Goal: Task Accomplishment & Management: Complete application form

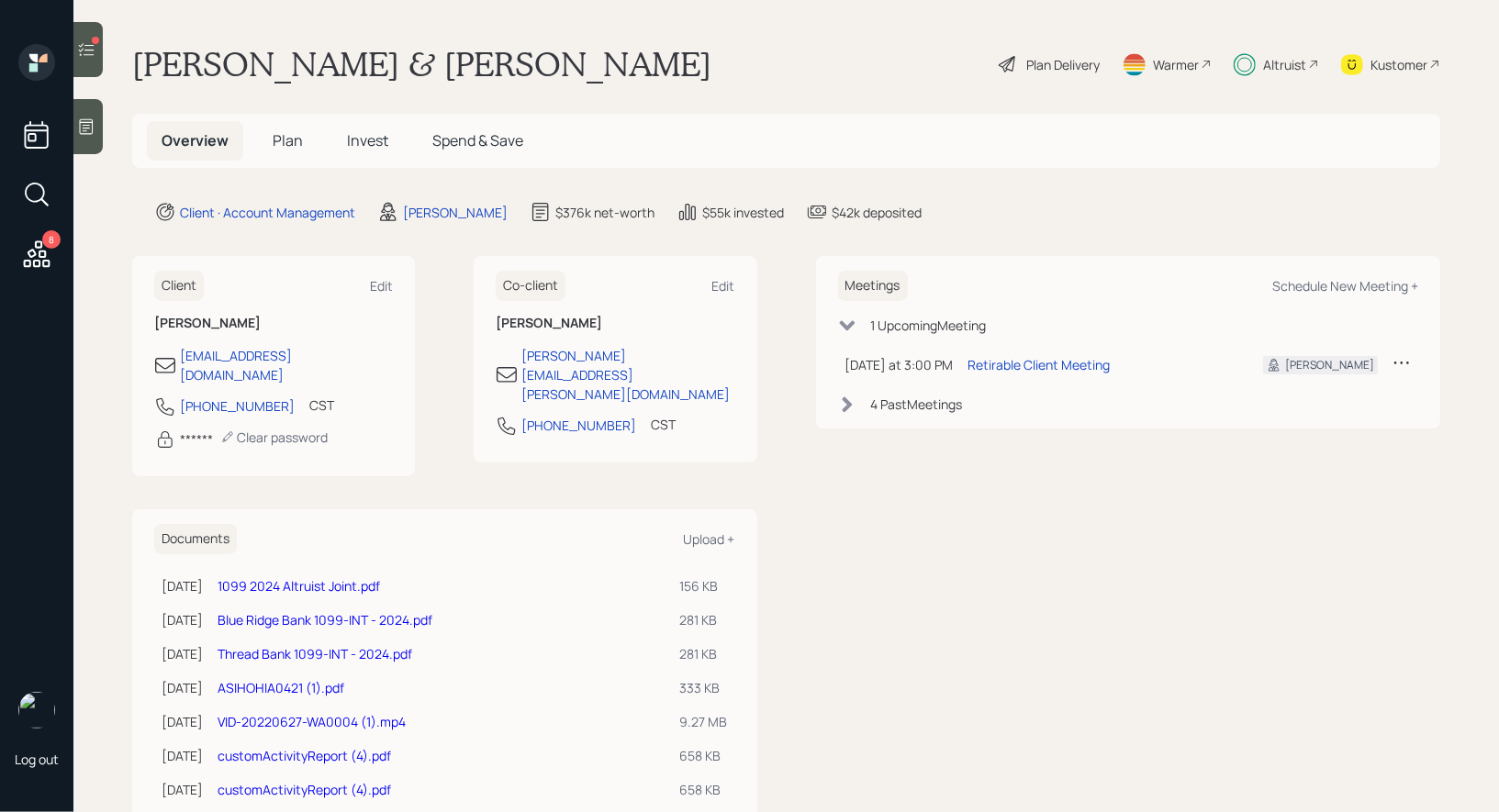
click at [284, 143] on span "Plan" at bounding box center [287, 141] width 30 height 20
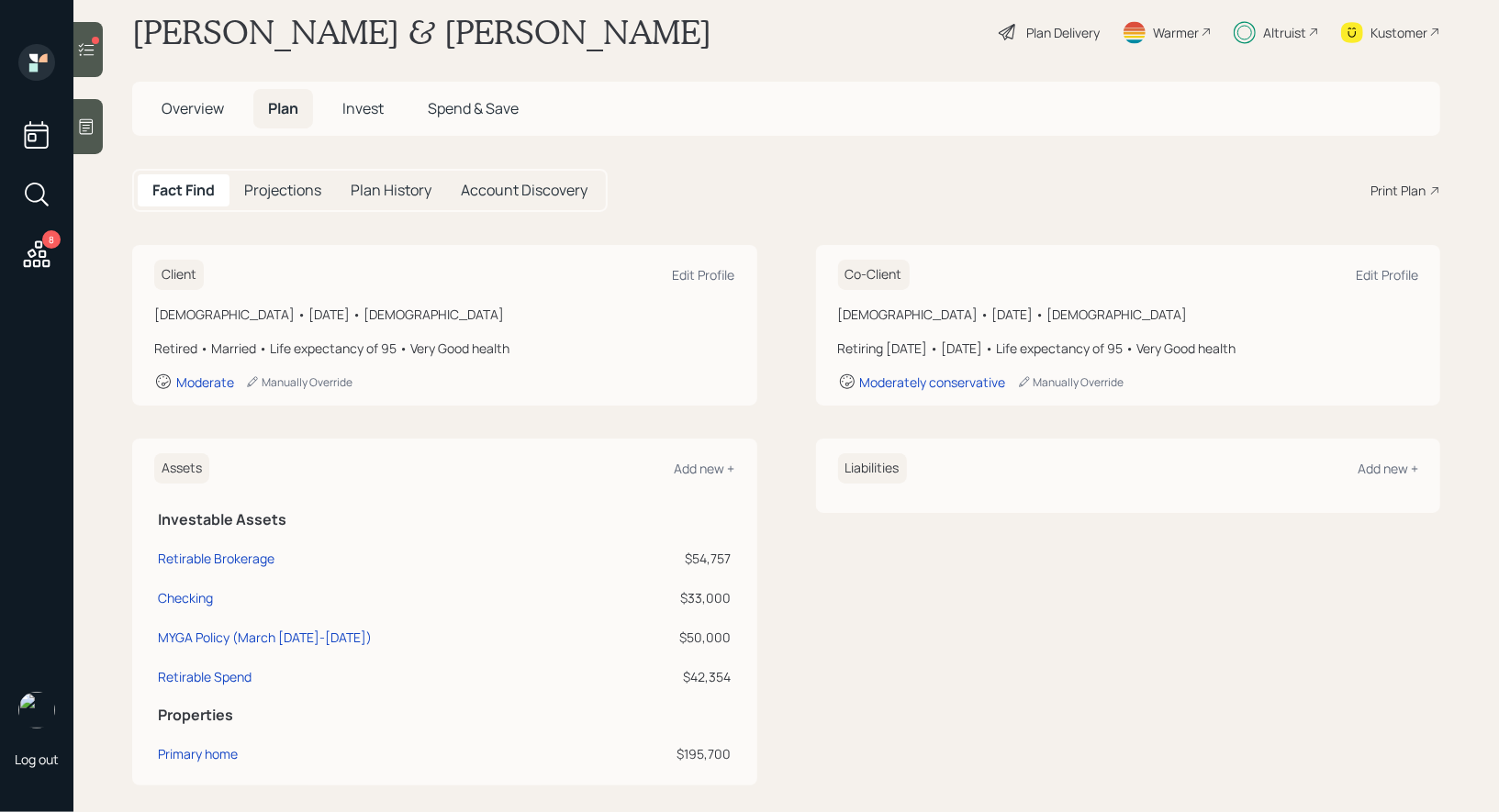
scroll to position [34, 0]
click at [90, 55] on icon at bounding box center [87, 49] width 16 height 13
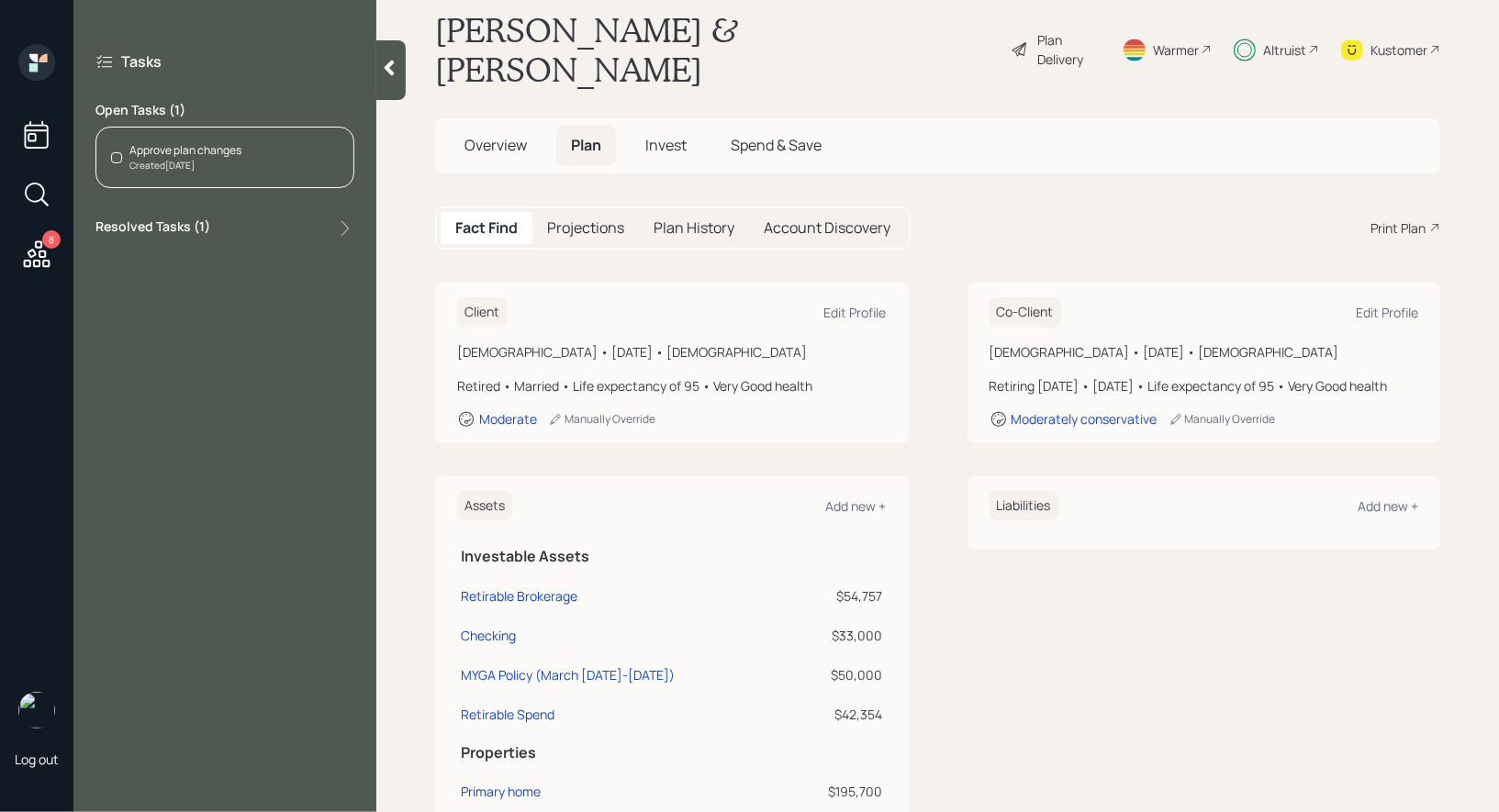
click at [385, 75] on icon at bounding box center [389, 68] width 18 height 18
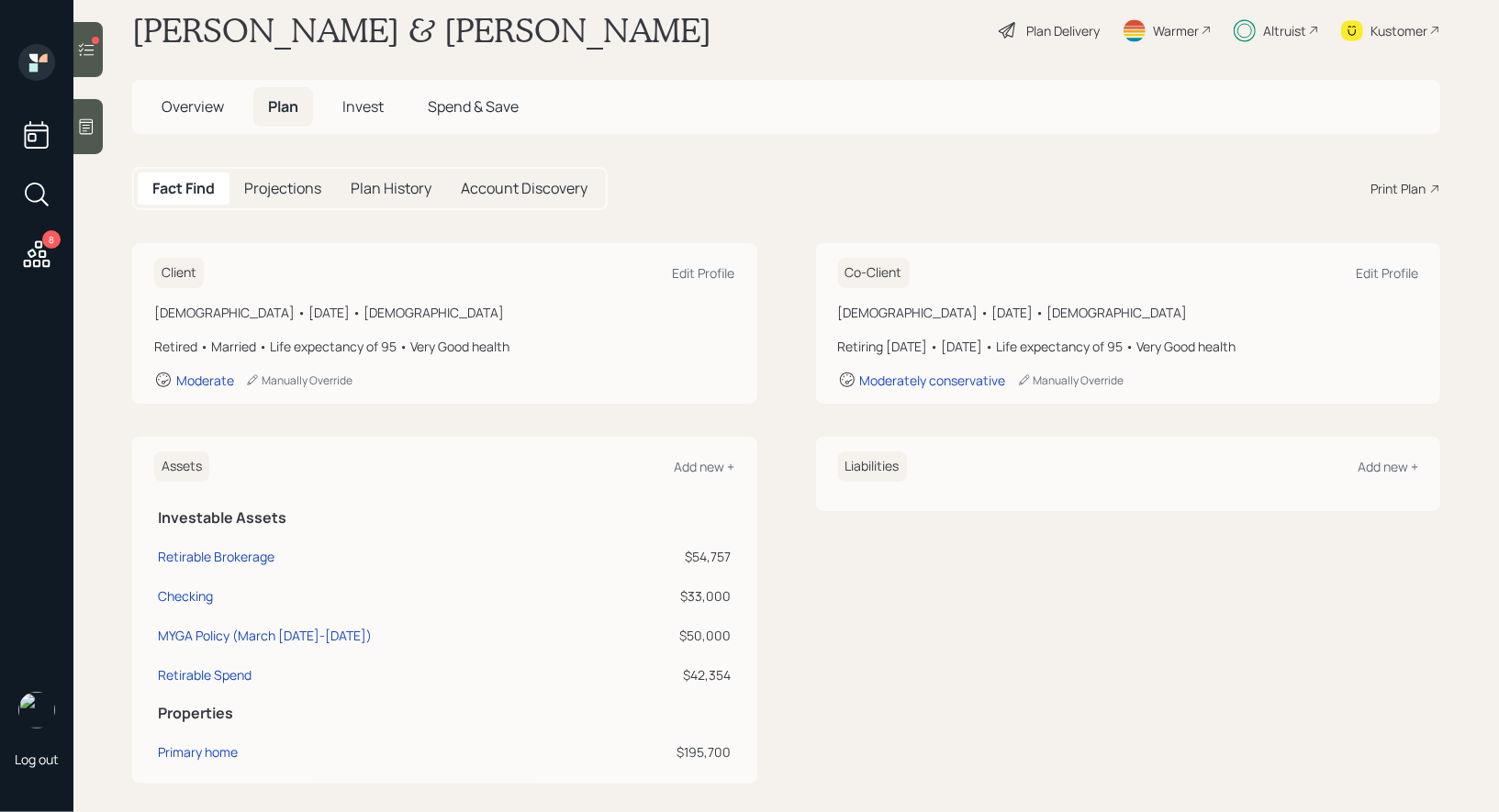
click at [365, 114] on span "Invest" at bounding box center [362, 107] width 41 height 20
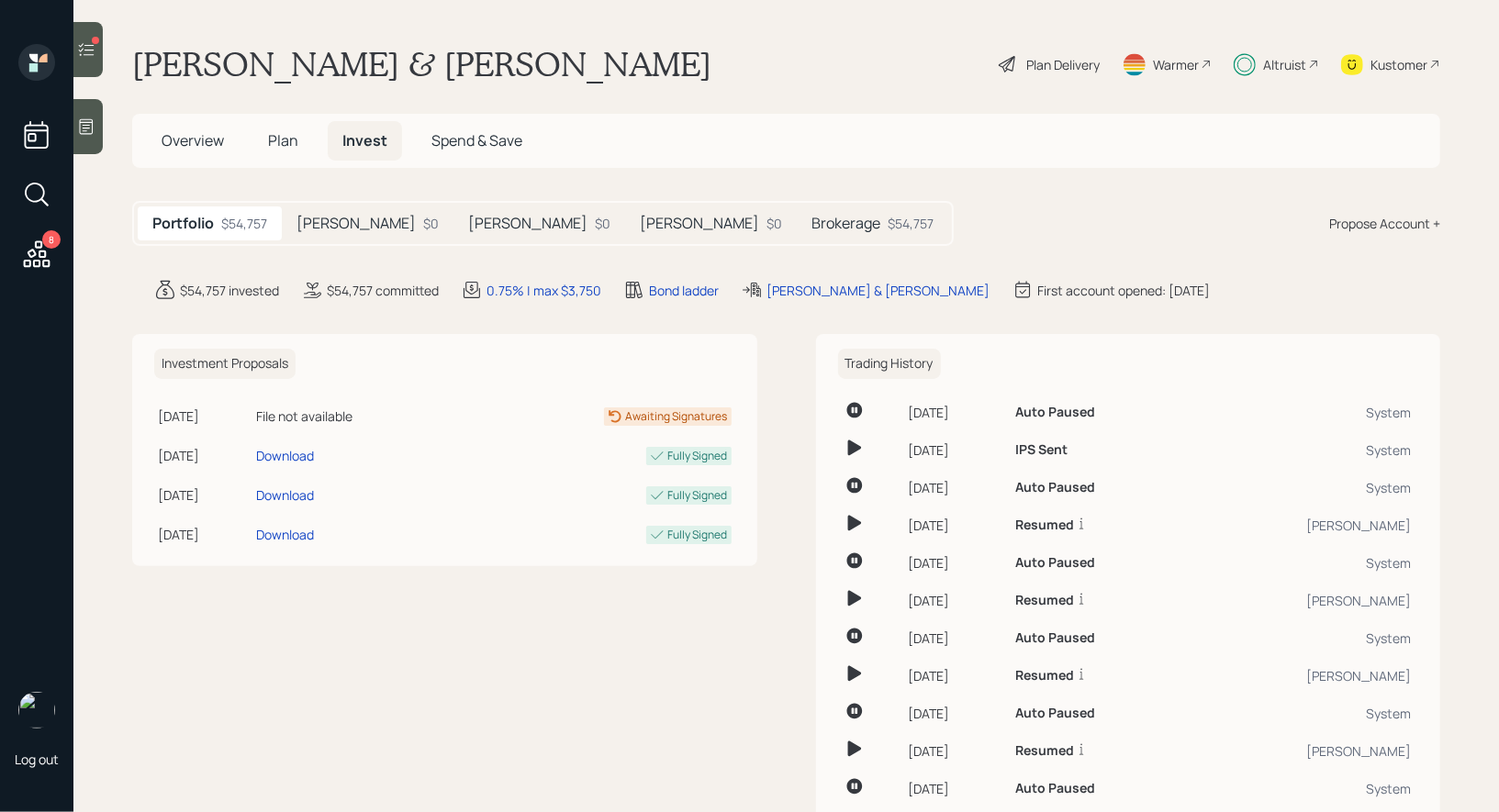
click at [811, 224] on h5 "Brokerage" at bounding box center [845, 222] width 69 height 17
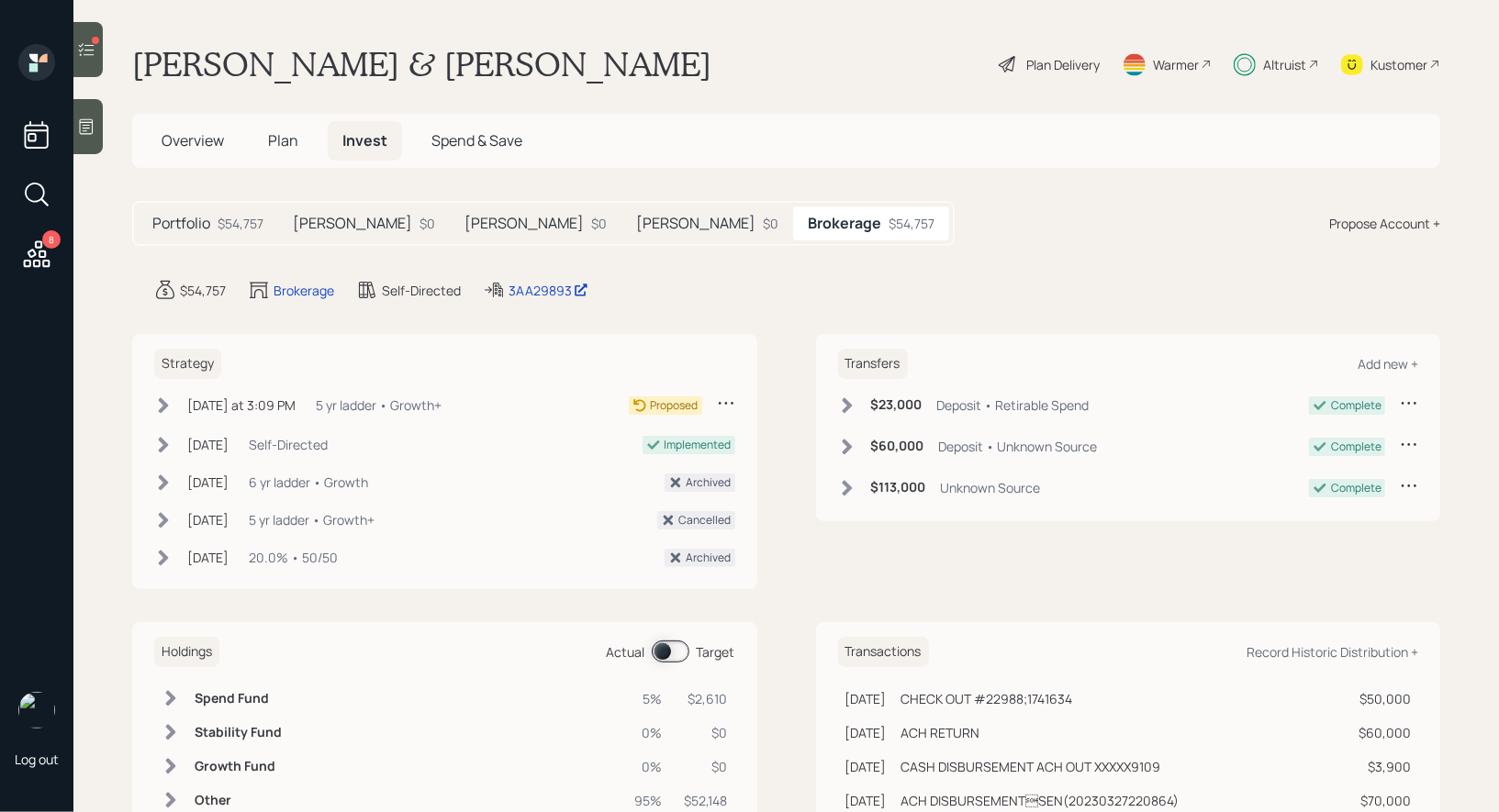
click at [1008, 63] on icon at bounding box center [1008, 64] width 22 height 22
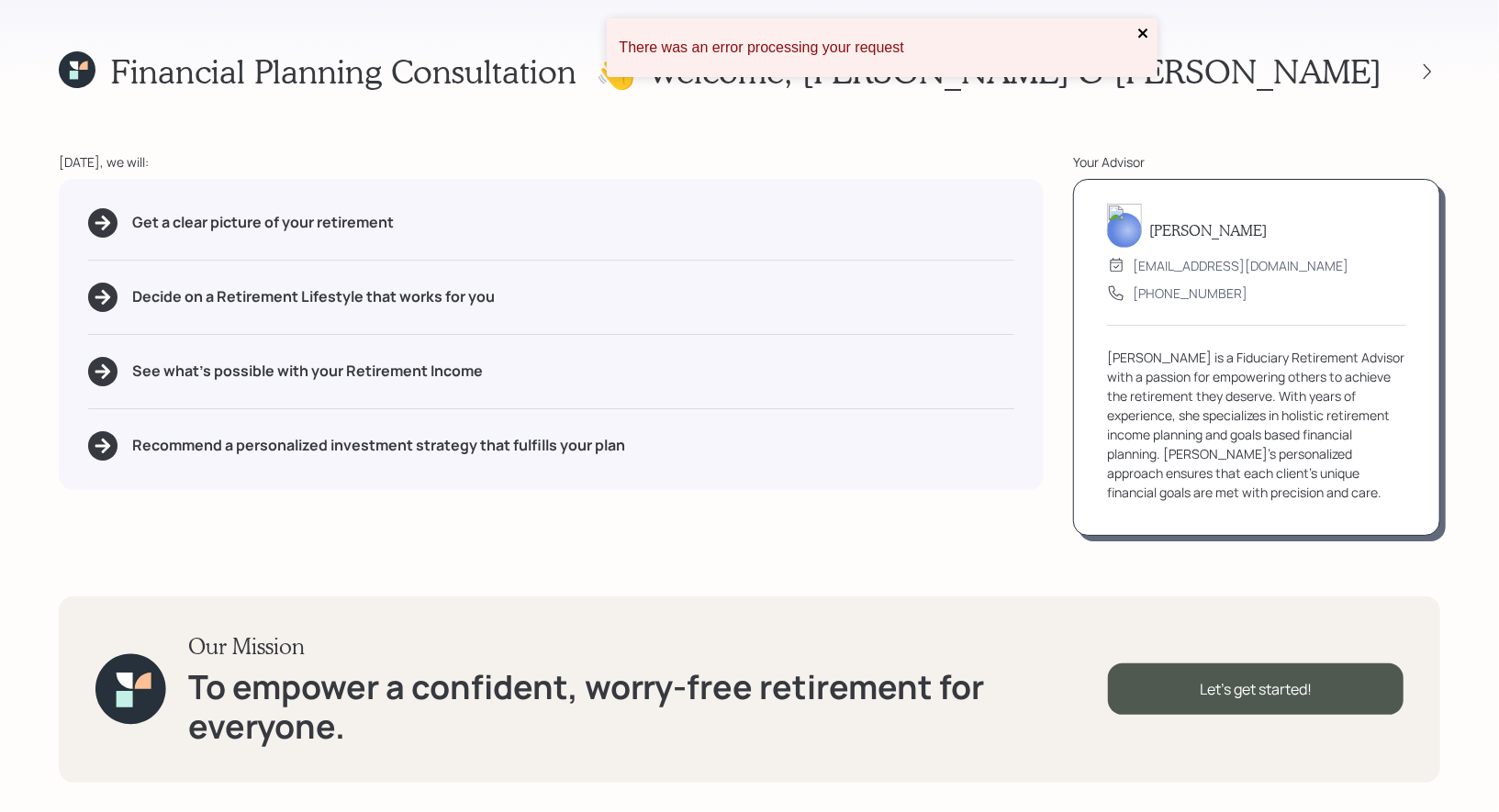
click at [1144, 30] on icon "close" at bounding box center [1143, 33] width 9 height 9
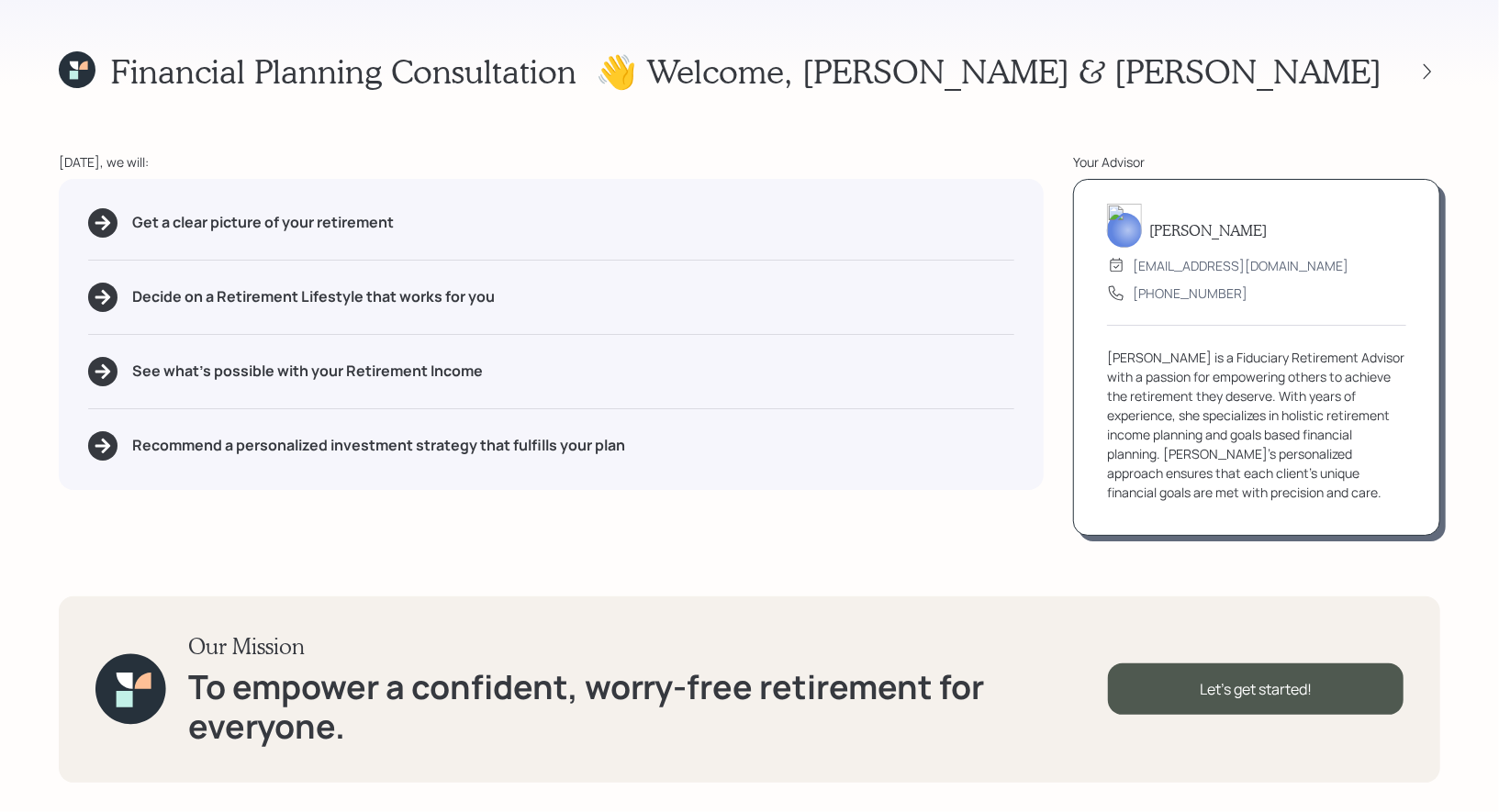
click at [70, 69] on icon at bounding box center [77, 70] width 37 height 37
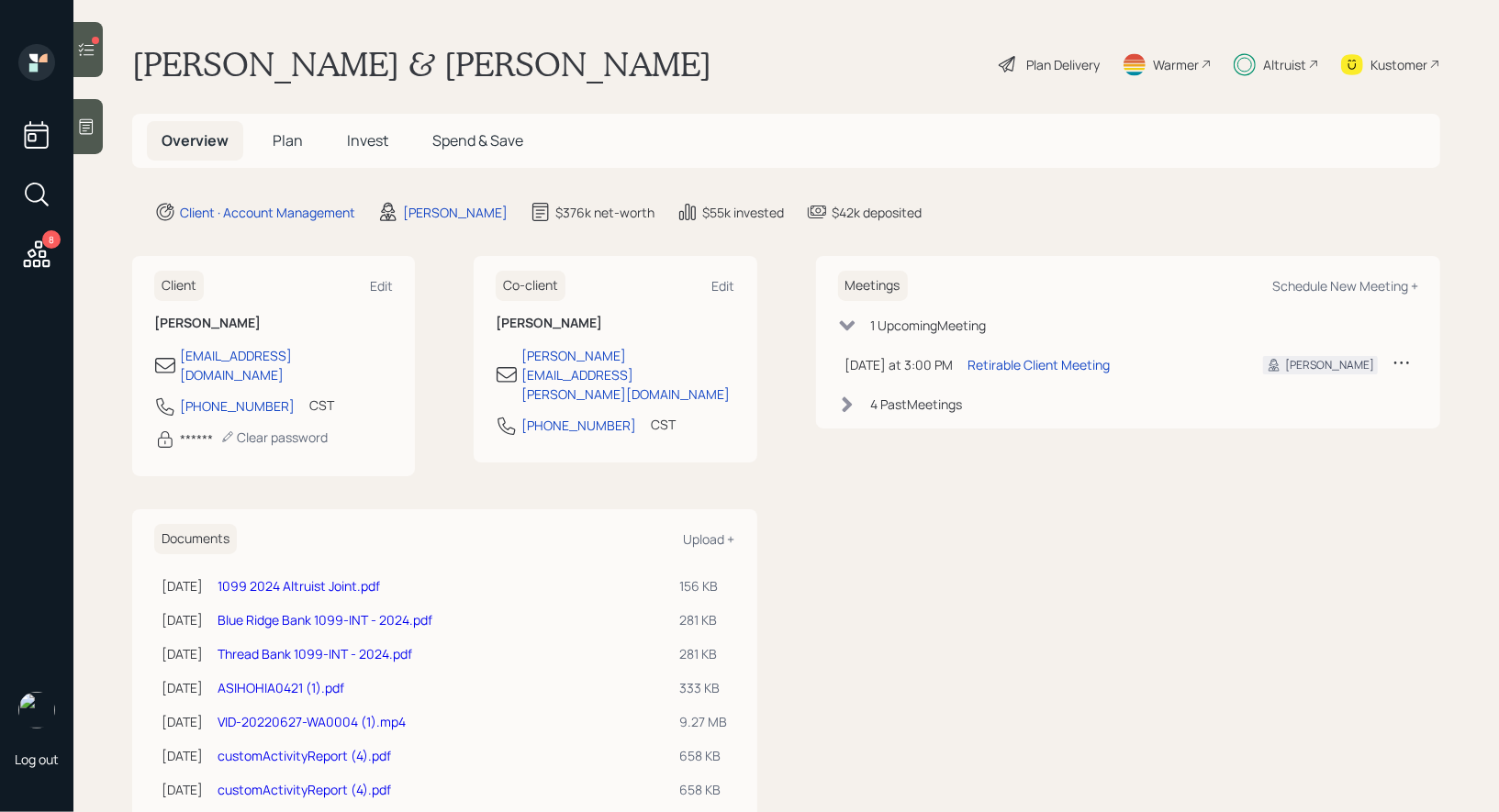
click at [372, 141] on span "Invest" at bounding box center [367, 141] width 41 height 20
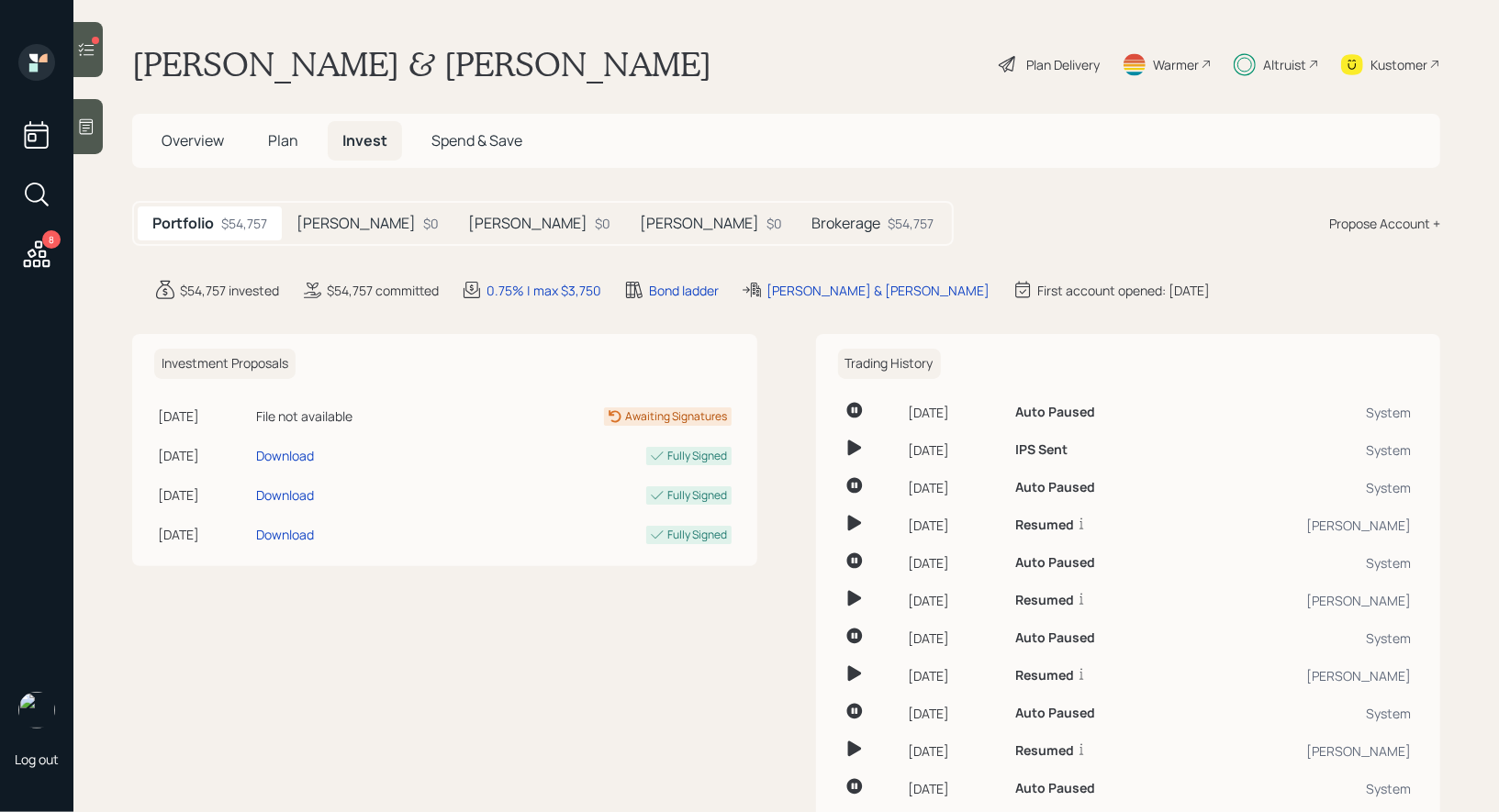
click at [796, 220] on div "Brokerage $54,757" at bounding box center [872, 223] width 152 height 34
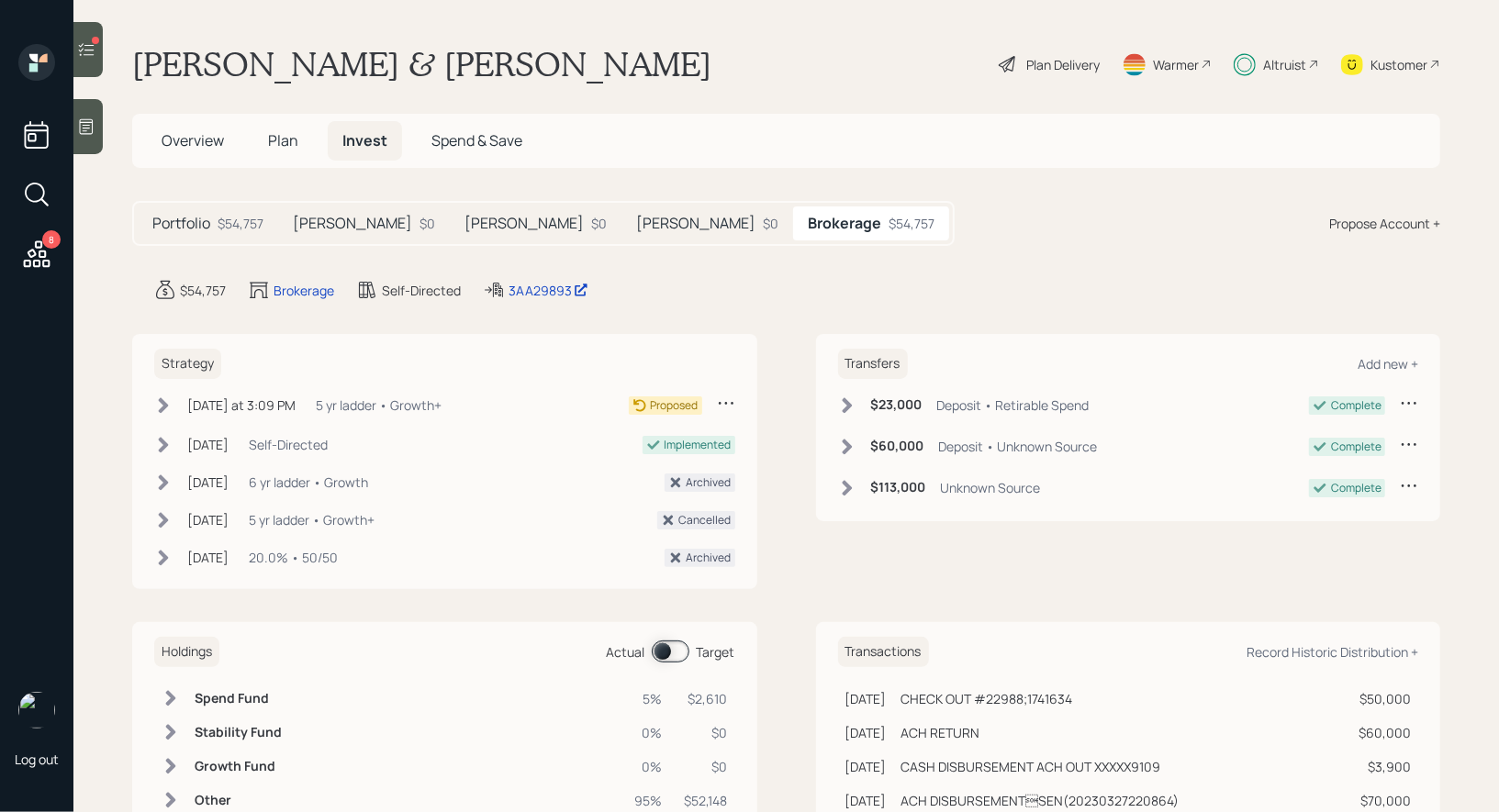
click at [166, 396] on icon at bounding box center [164, 405] width 18 height 18
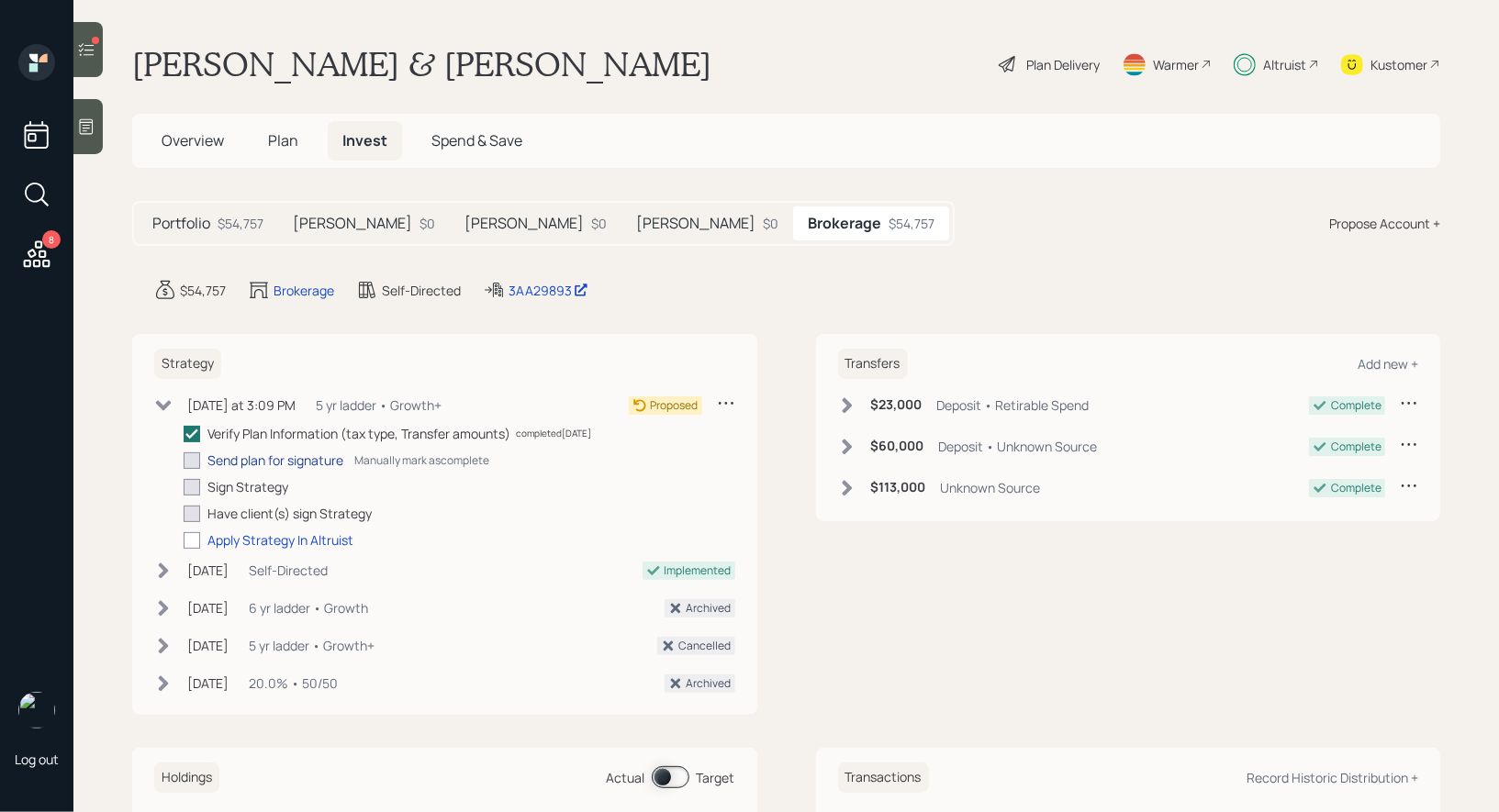
click at [231, 460] on div "Send plan for signature" at bounding box center [275, 460] width 136 height 19
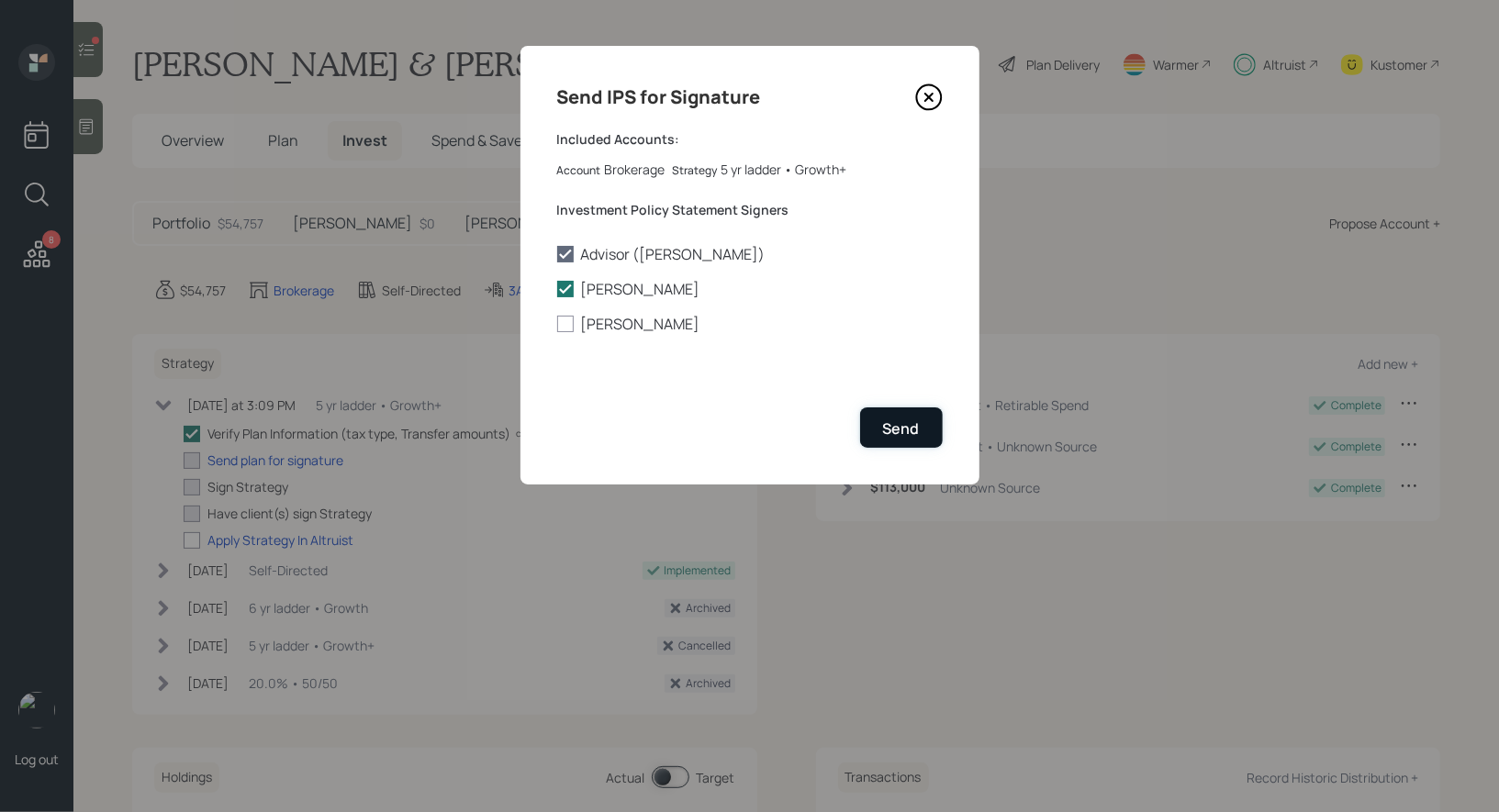
click at [882, 422] on button "Send" at bounding box center [901, 427] width 83 height 40
checkbox input "true"
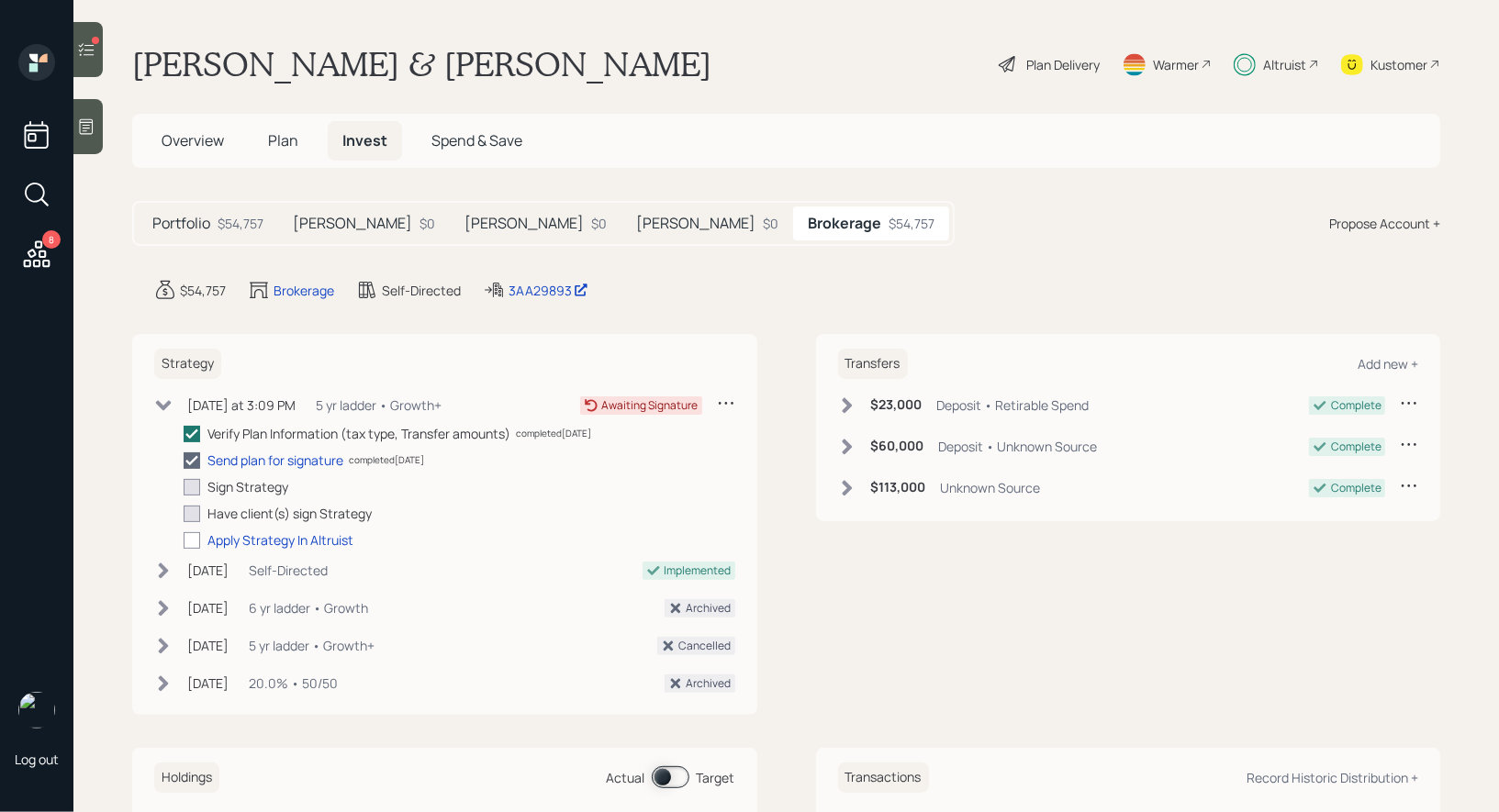
click at [283, 134] on span "Plan" at bounding box center [283, 141] width 30 height 20
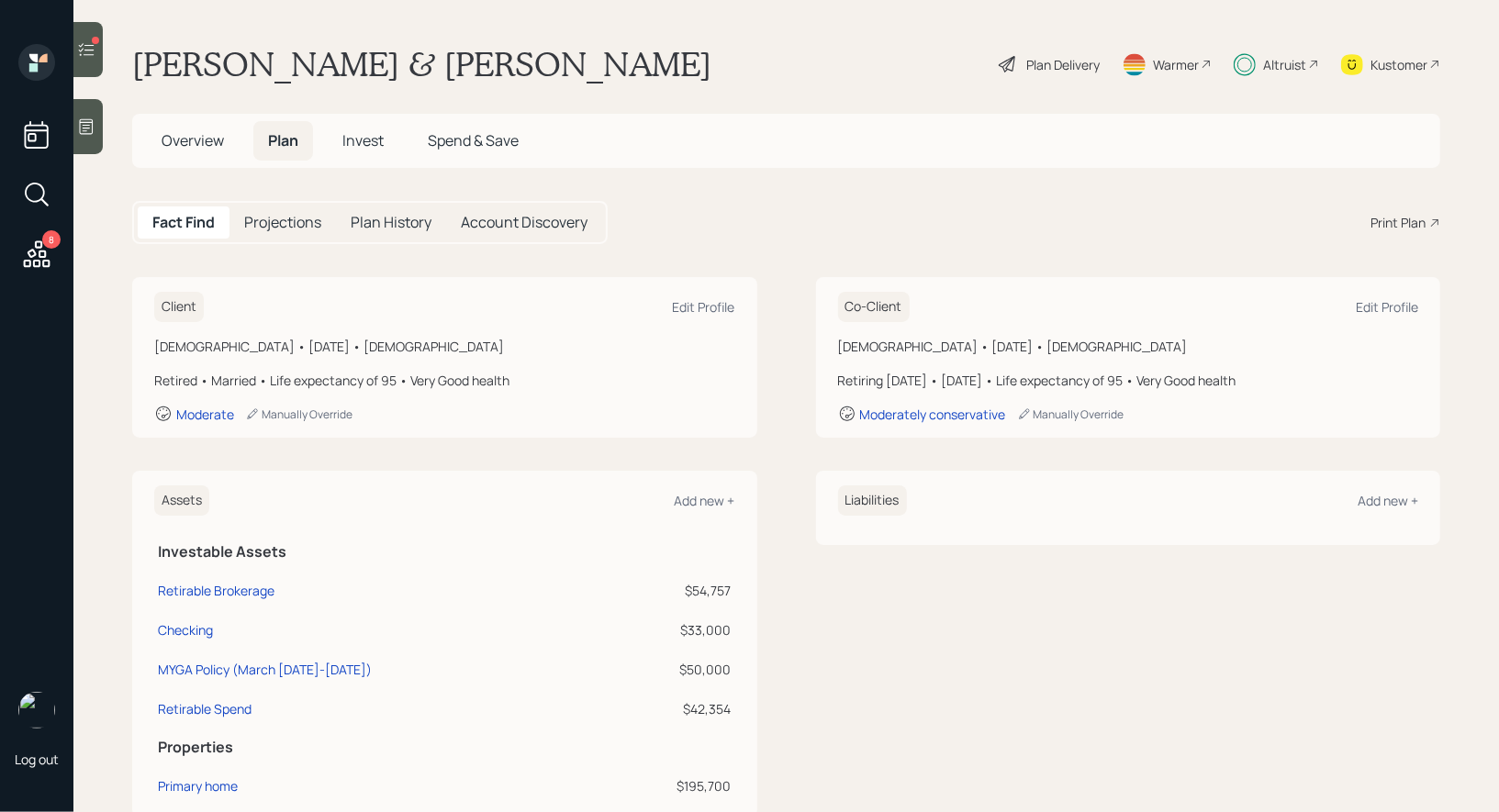
click at [193, 139] on span "Overview" at bounding box center [193, 141] width 63 height 20
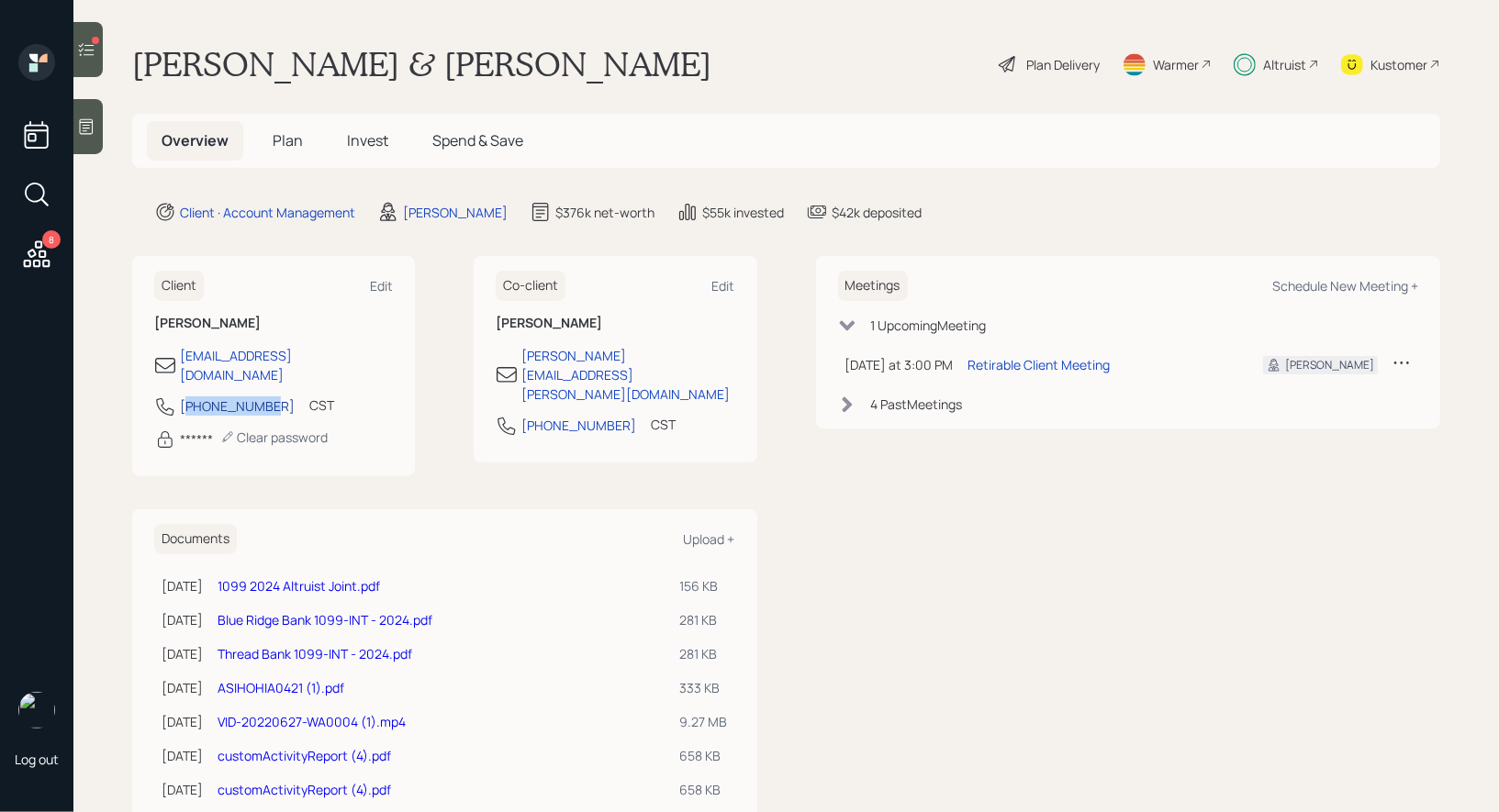
drag, startPoint x: 267, startPoint y: 392, endPoint x: 188, endPoint y: 392, distance: 79.0
click at [188, 395] on div "[PHONE_NUMBER] CST Currently 3:27 PM" at bounding box center [273, 411] width 239 height 33
click at [276, 395] on div "[PHONE_NUMBER] CST Currently 3:27 PM" at bounding box center [273, 411] width 239 height 33
drag, startPoint x: 266, startPoint y: 389, endPoint x: 181, endPoint y: 391, distance: 85.0
click at [181, 395] on div "[PHONE_NUMBER] CST Currently 3:27 PM" at bounding box center [273, 411] width 239 height 33
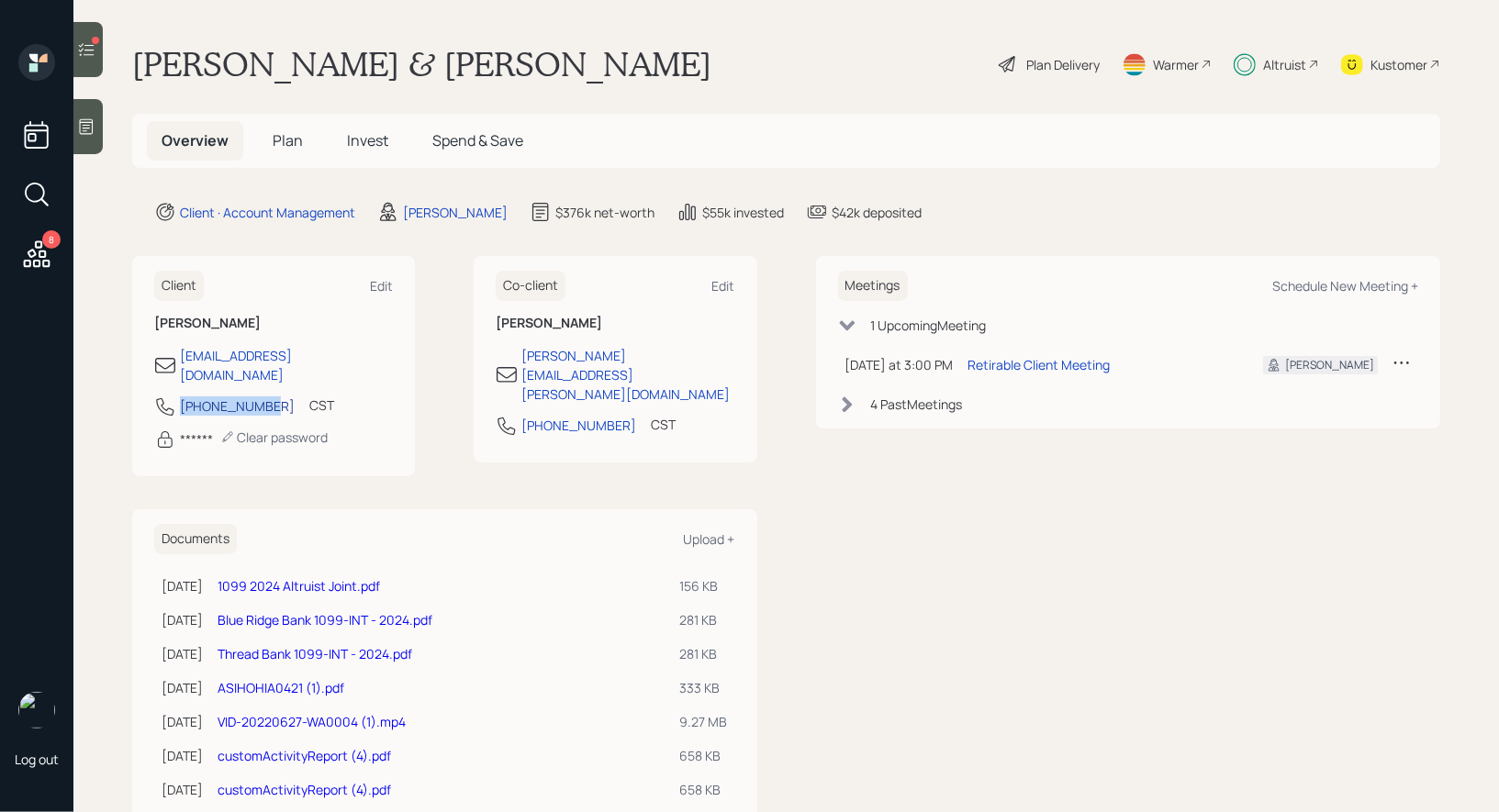
copy div "[PHONE_NUMBER]"
